Goal: Task Accomplishment & Management: Use online tool/utility

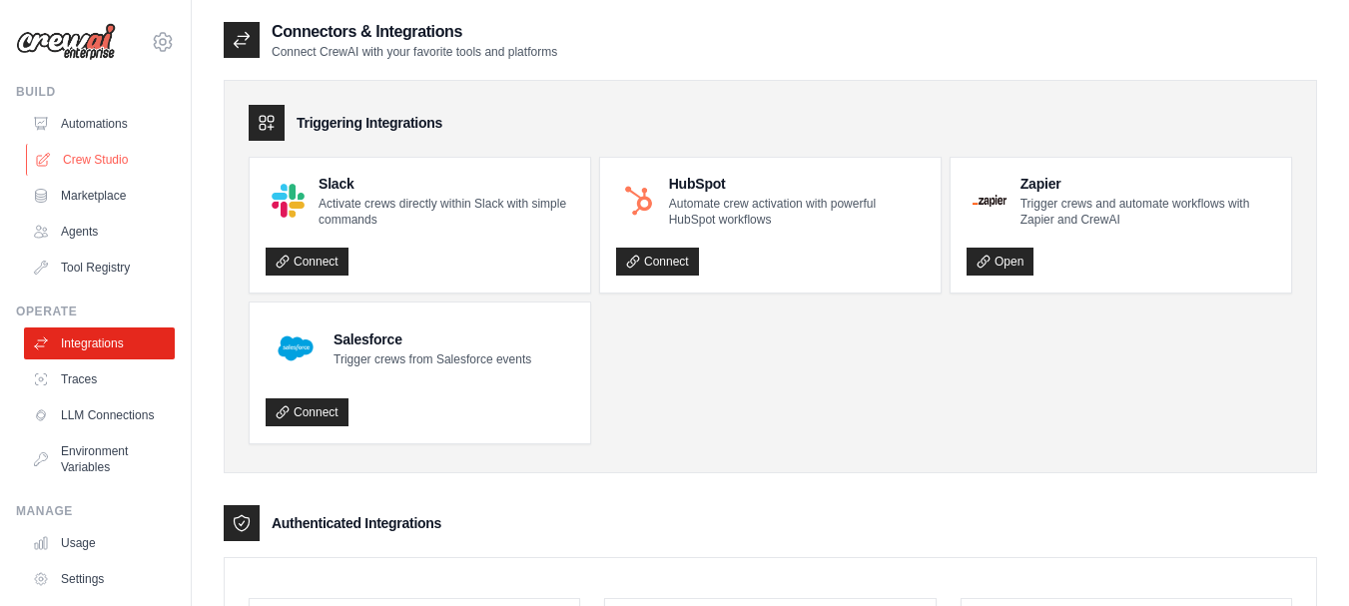
click at [116, 158] on link "Crew Studio" at bounding box center [101, 160] width 151 height 32
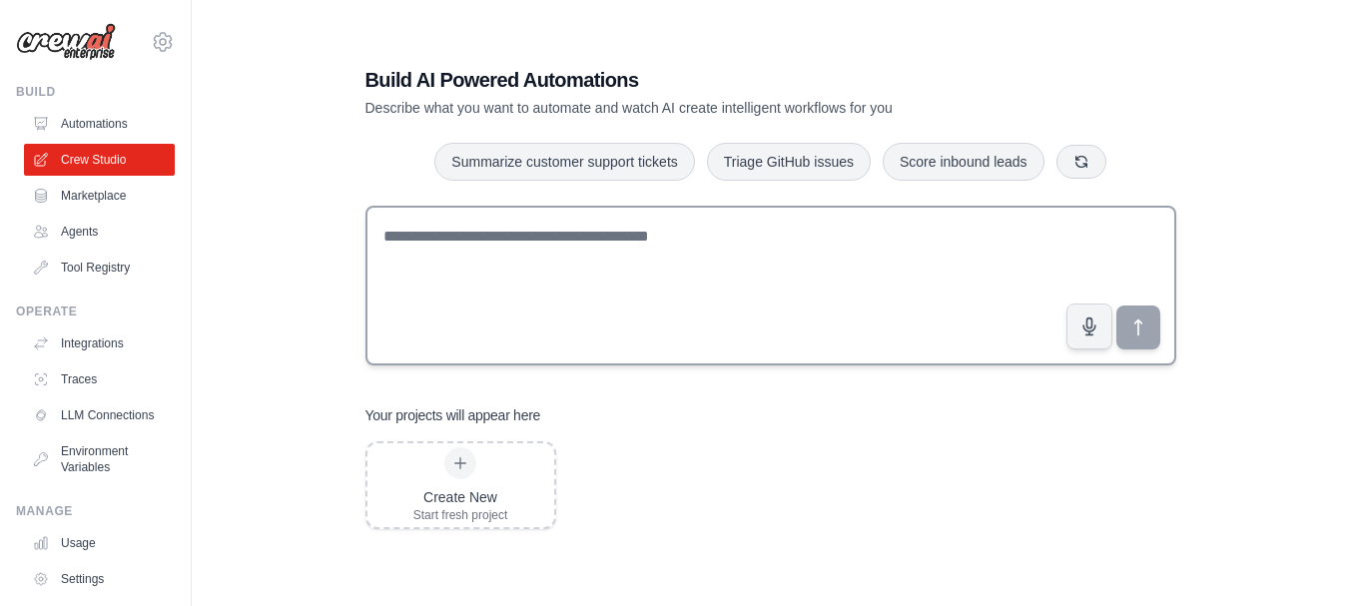
scroll to position [40, 0]
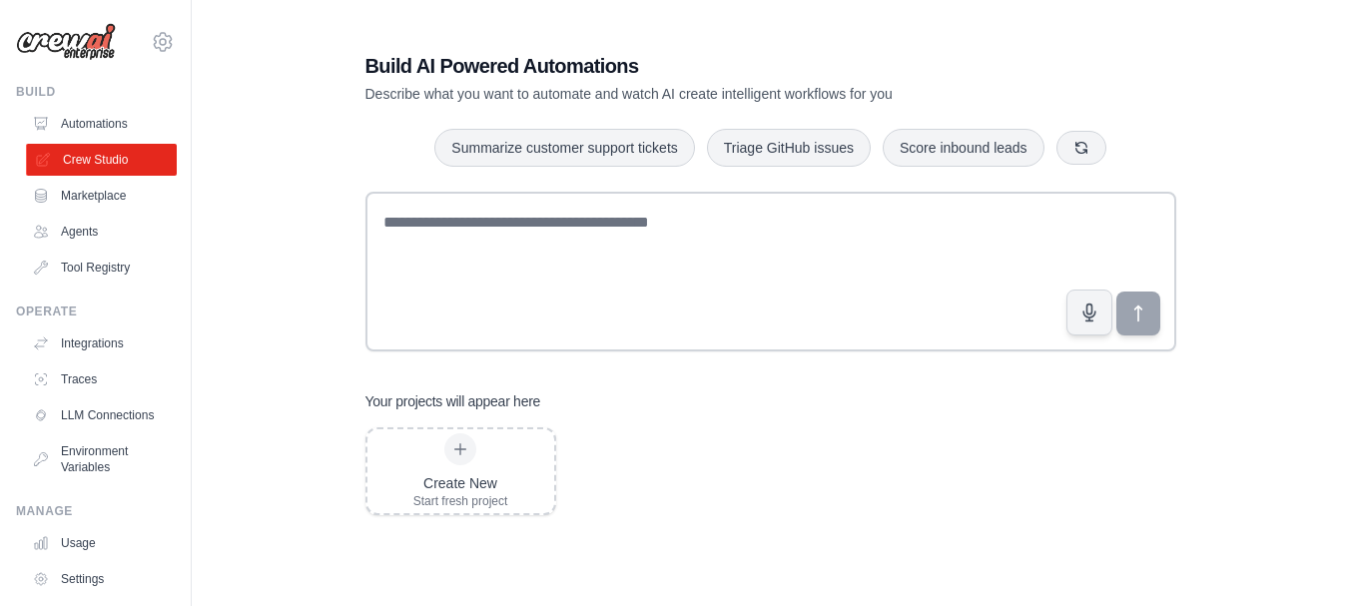
click at [129, 145] on link "Crew Studio" at bounding box center [101, 160] width 151 height 32
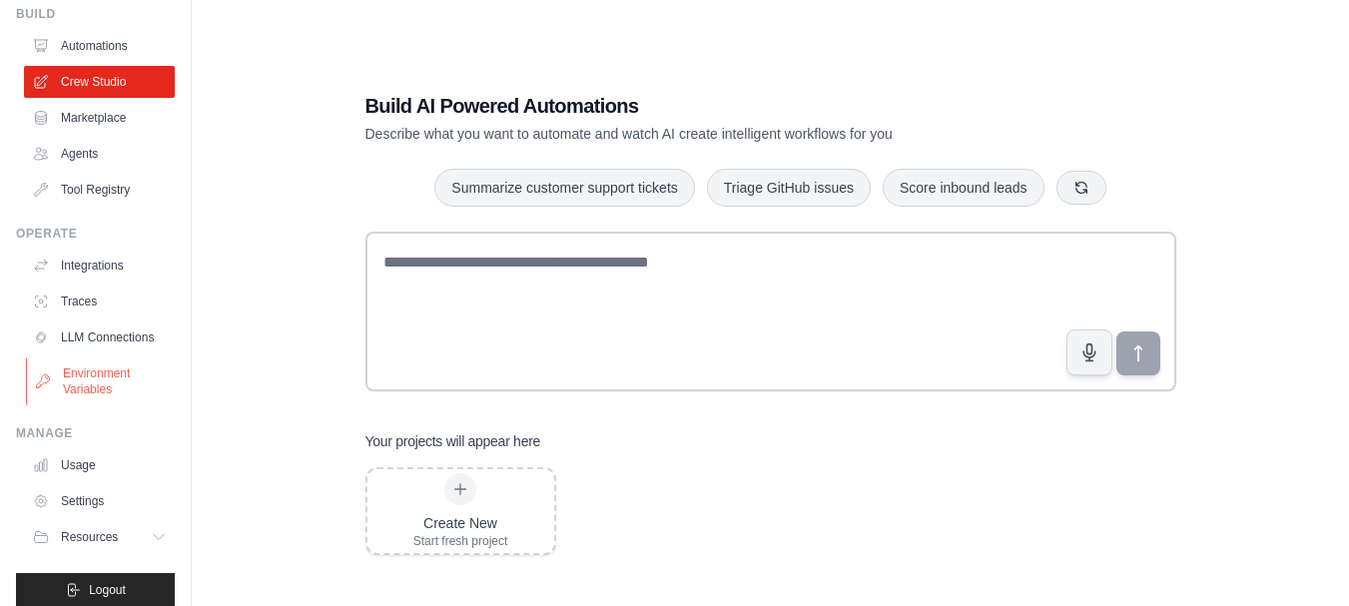
scroll to position [111, 0]
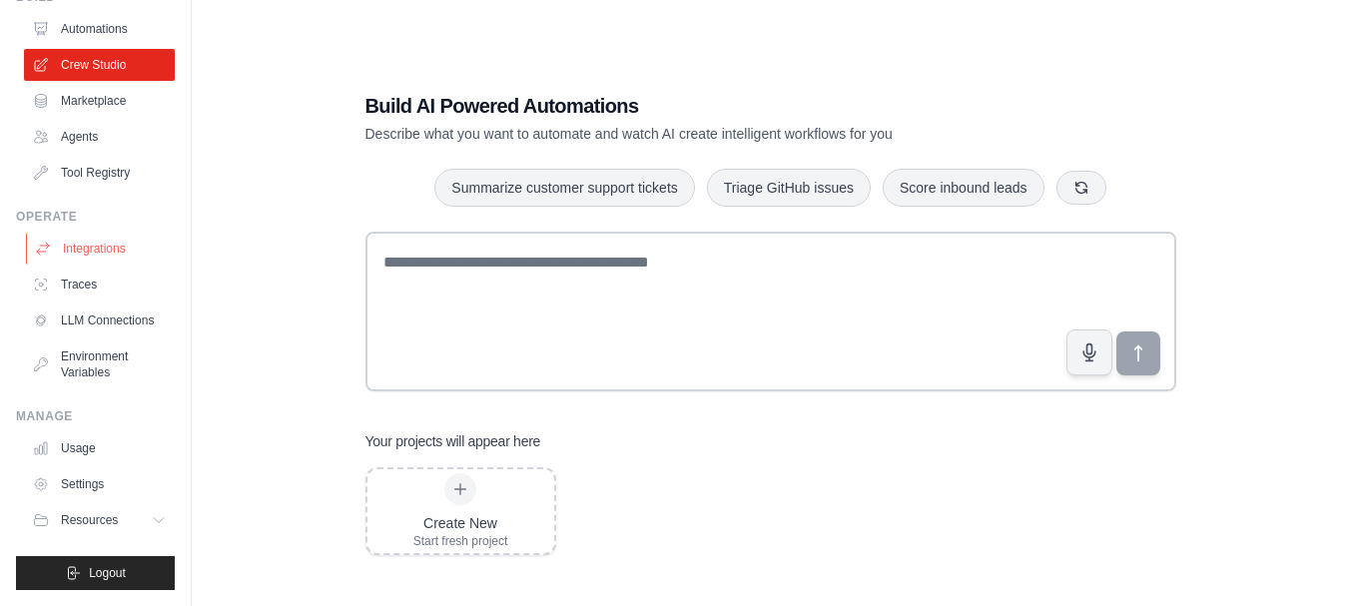
click at [106, 238] on link "Integrations" at bounding box center [101, 249] width 151 height 32
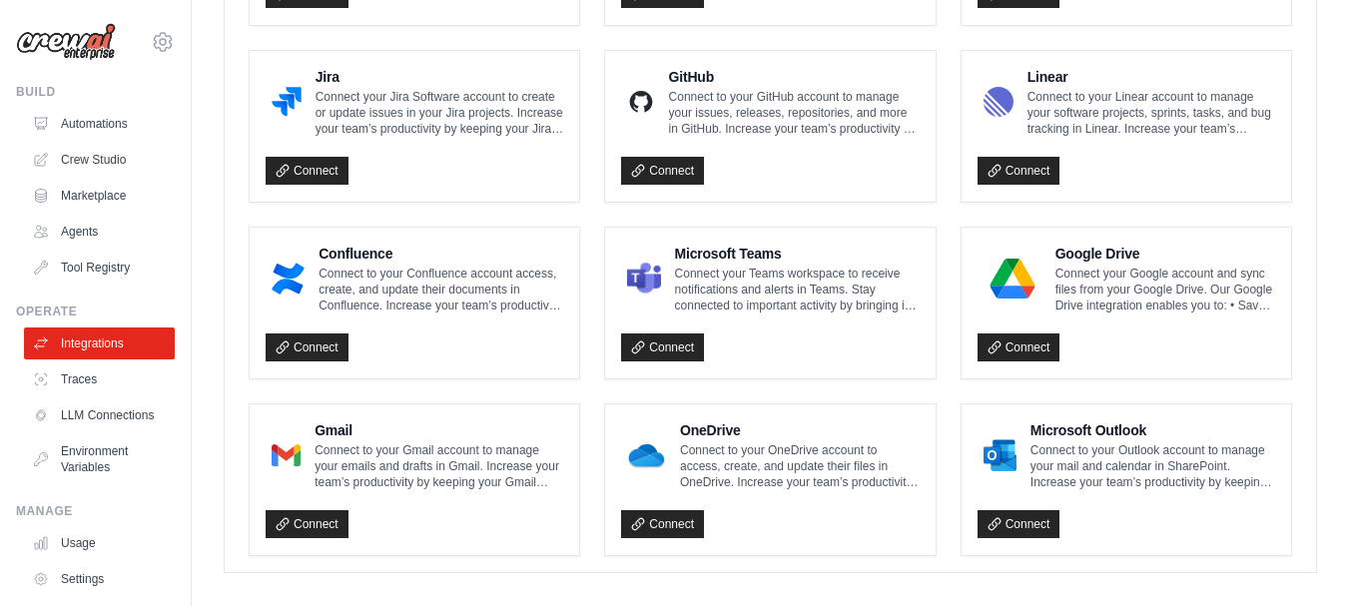
scroll to position [1274, 0]
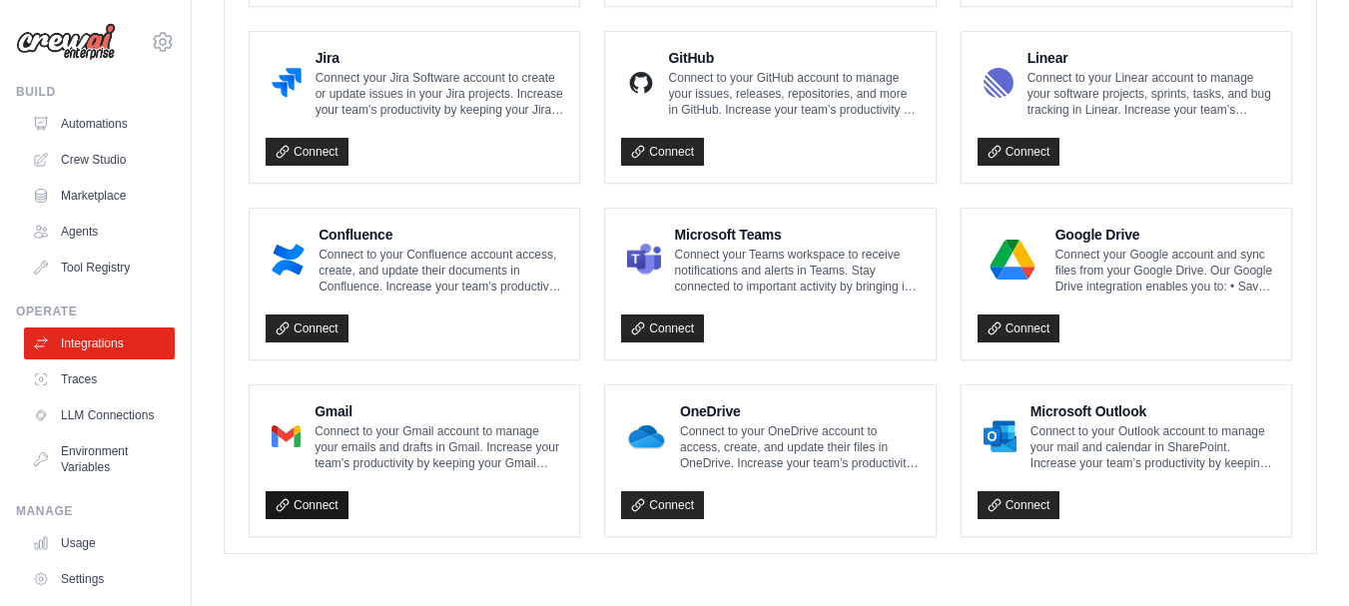
click at [300, 506] on link "Connect" at bounding box center [307, 505] width 83 height 28
click at [339, 408] on h4 "Gmail" at bounding box center [438, 411] width 249 height 20
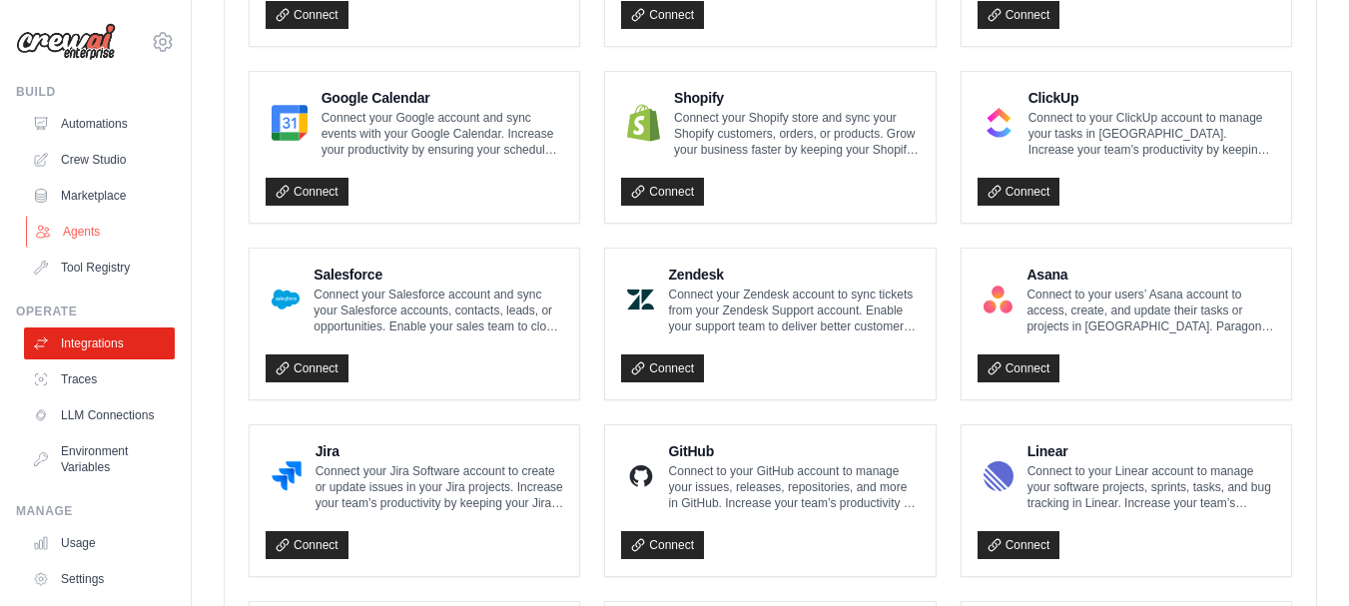
scroll to position [942, 0]
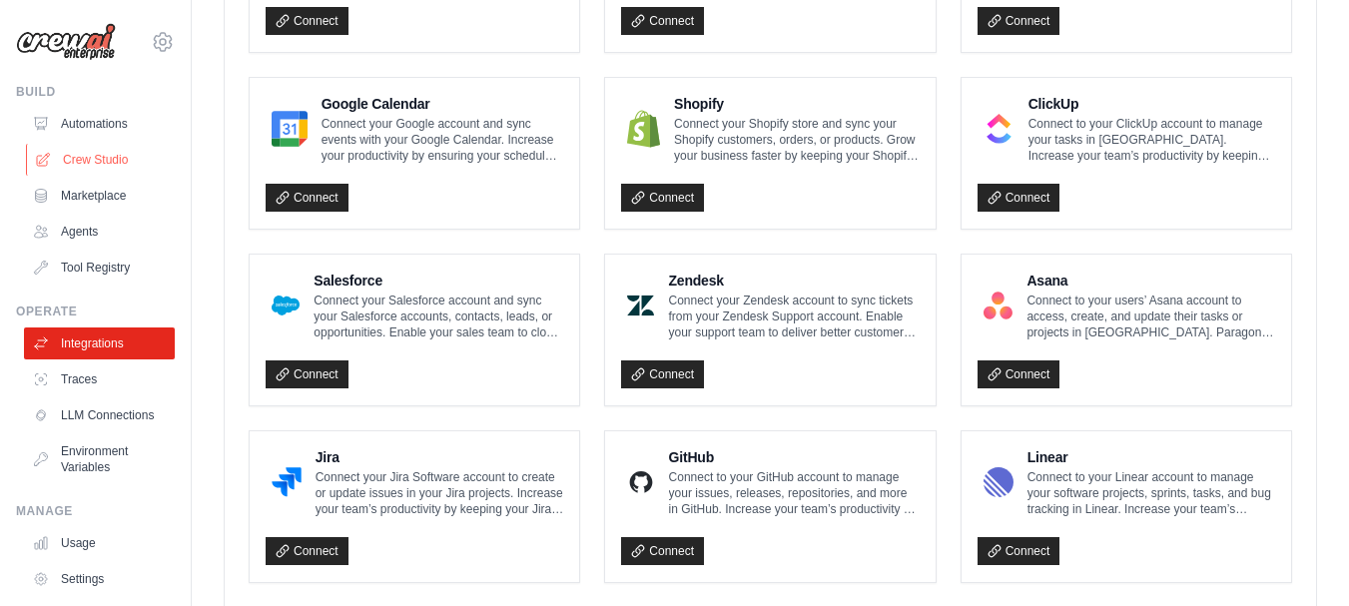
click at [94, 172] on link "Crew Studio" at bounding box center [101, 160] width 151 height 32
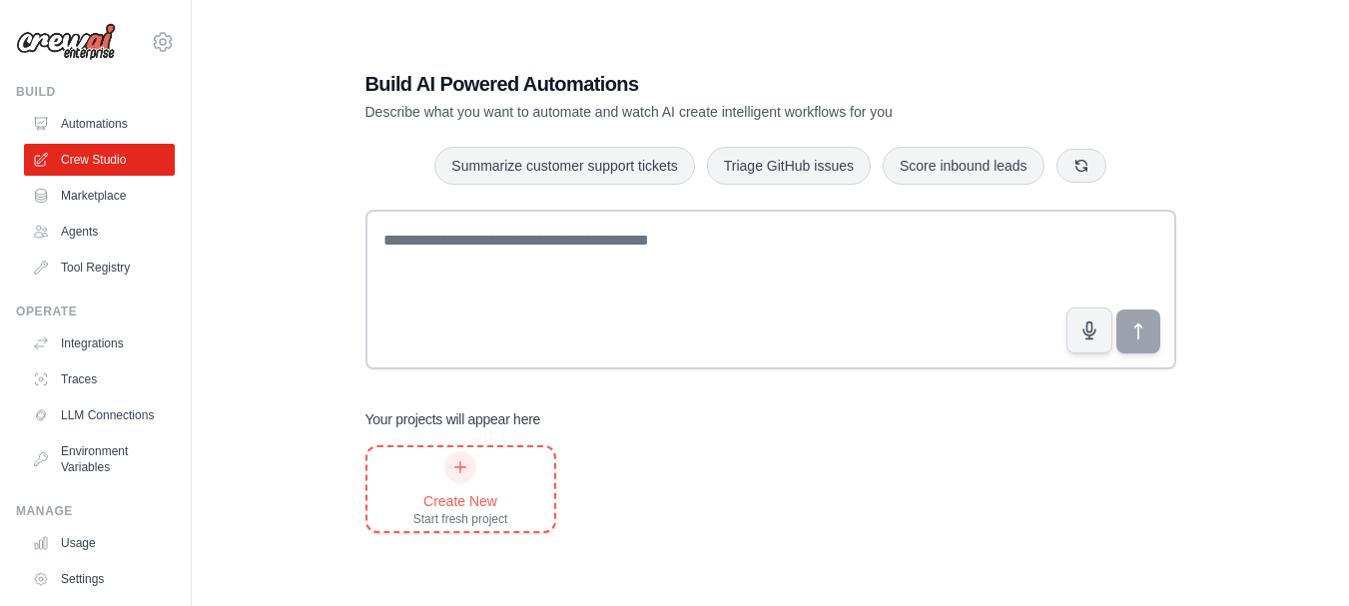
scroll to position [40, 0]
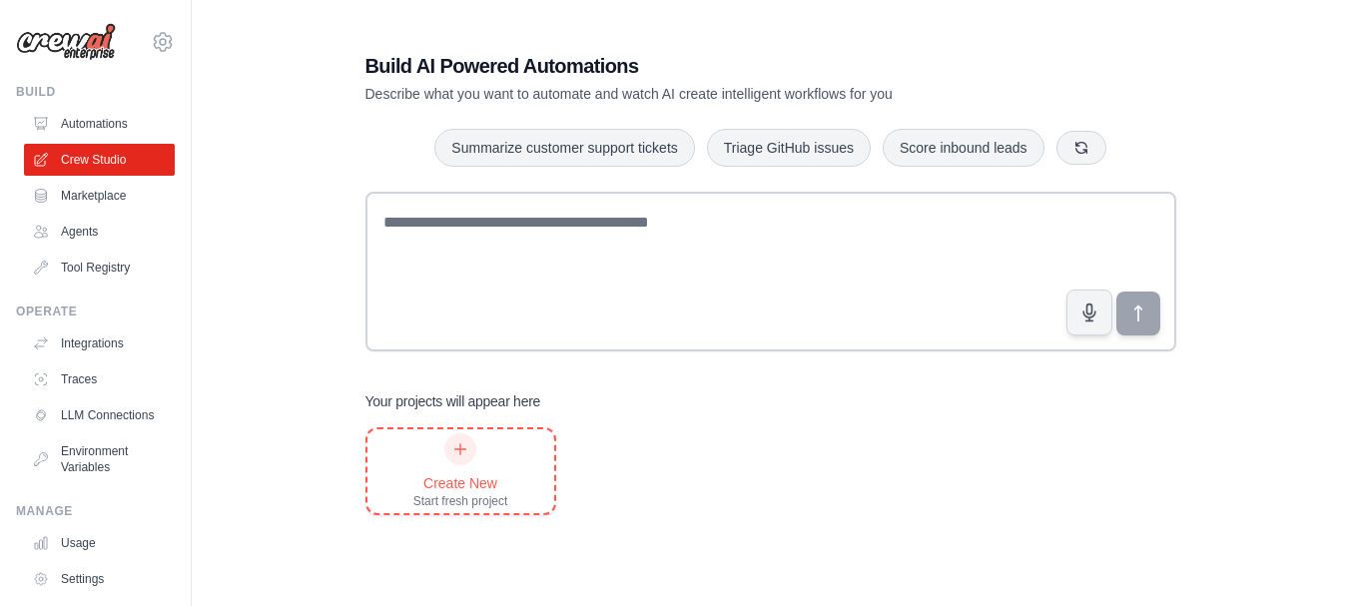
click at [466, 451] on icon at bounding box center [460, 449] width 16 height 16
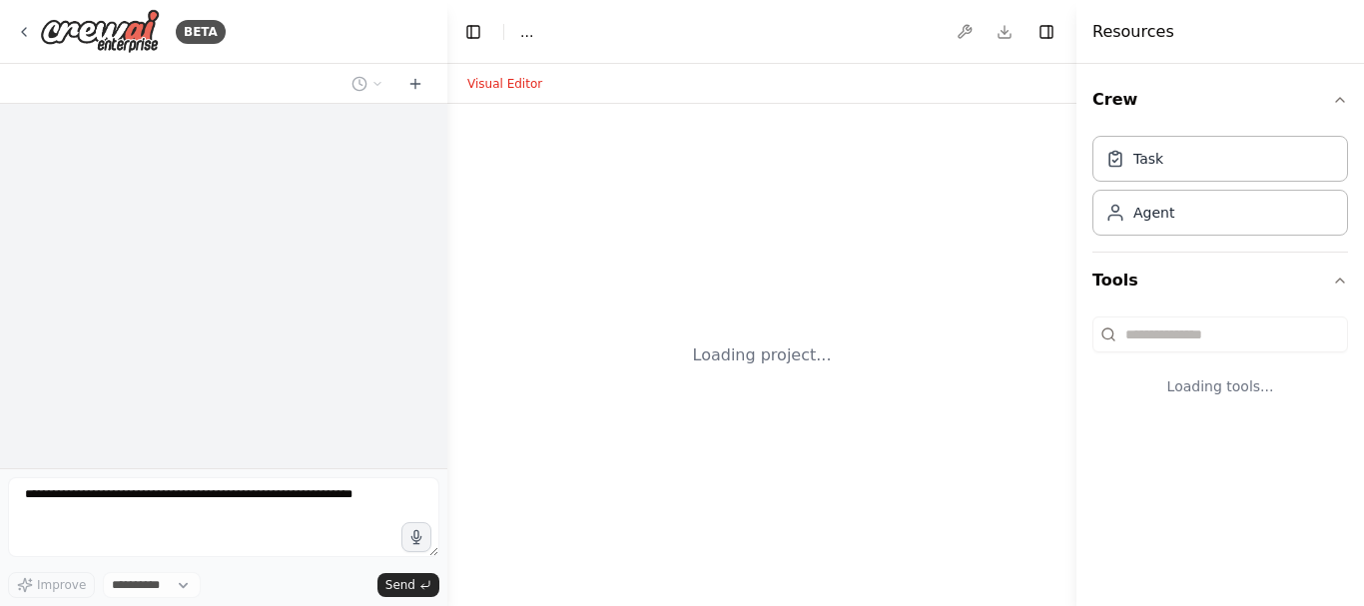
select select "****"
